Goal: Complete application form

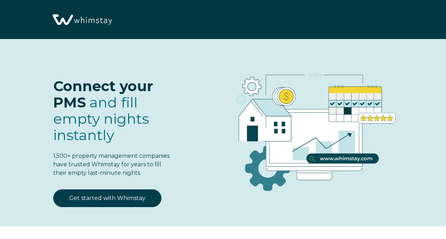
select select "IT"
select select "Standard"
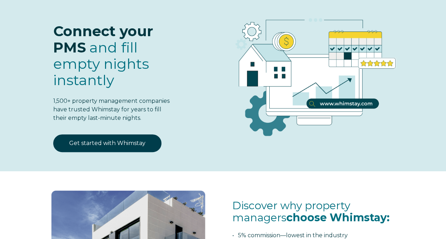
scroll to position [59, 0]
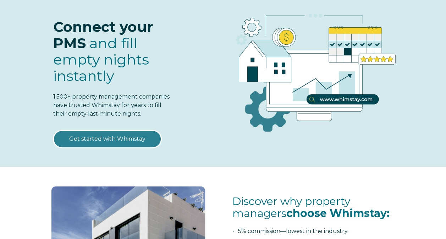
click at [127, 141] on link "Get started with Whimstay" at bounding box center [107, 139] width 108 height 18
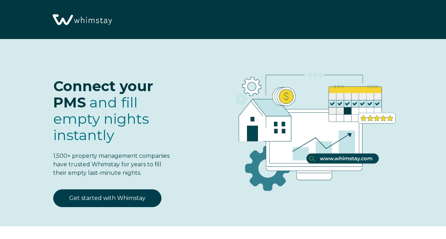
select select "IT"
select select "Standard"
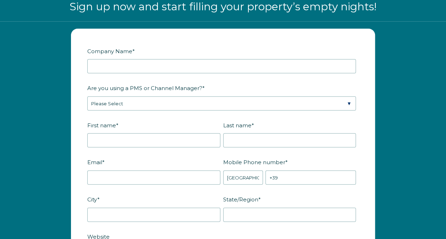
scroll to position [823, 0]
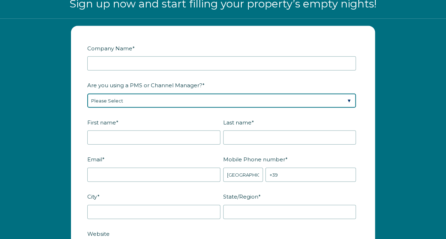
click at [252, 97] on select "Please Select Barefoot BookingPal Boost Brightside CiiRUS Escapia Guesty Hostaw…" at bounding box center [221, 101] width 269 height 14
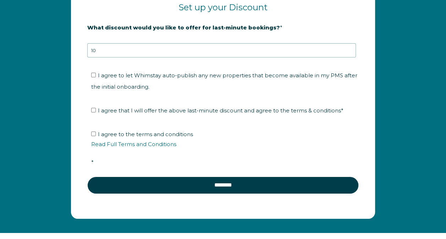
scroll to position [1168, 0]
